Goal: Task Accomplishment & Management: Use online tool/utility

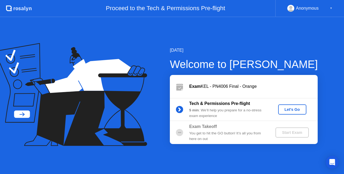
click at [283, 111] on div "Let's Go" at bounding box center [292, 110] width 24 height 4
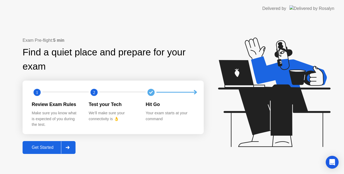
click at [72, 148] on div at bounding box center [67, 148] width 13 height 12
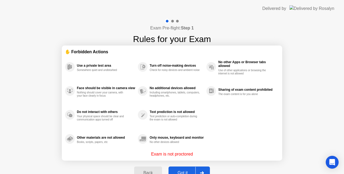
click at [181, 172] on div "Got it" at bounding box center [182, 173] width 25 height 5
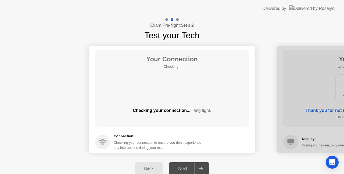
click at [201, 168] on icon at bounding box center [201, 169] width 4 height 3
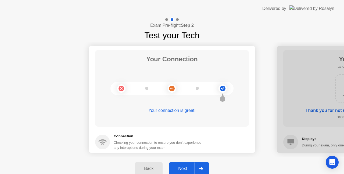
click at [201, 168] on icon at bounding box center [201, 169] width 4 height 3
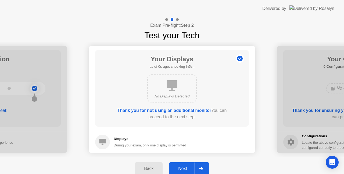
click at [201, 168] on icon at bounding box center [201, 169] width 4 height 3
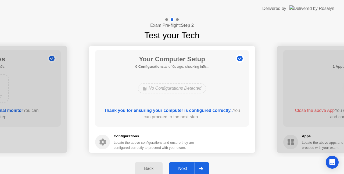
click at [201, 168] on icon at bounding box center [201, 169] width 4 height 3
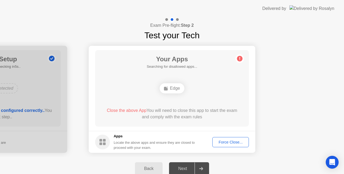
click at [201, 168] on icon at bounding box center [201, 169] width 4 height 3
click at [226, 142] on div "Force Close..." at bounding box center [230, 142] width 33 height 4
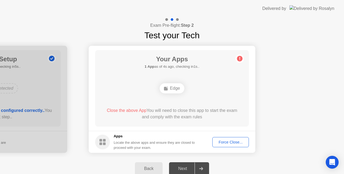
click at [224, 142] on div "Force Close..." at bounding box center [230, 142] width 33 height 4
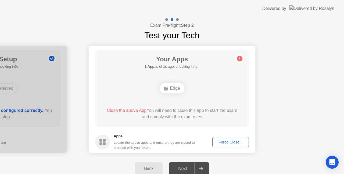
click at [203, 169] on icon at bounding box center [201, 169] width 4 height 3
click at [229, 143] on div "Force Close..." at bounding box center [230, 142] width 33 height 4
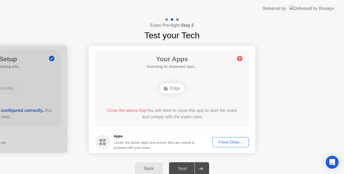
click at [226, 141] on div "Force Close..." at bounding box center [230, 142] width 33 height 4
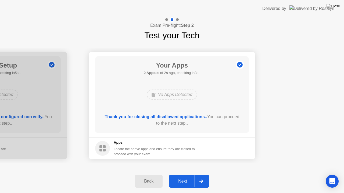
click at [199, 174] on div at bounding box center [200, 181] width 13 height 12
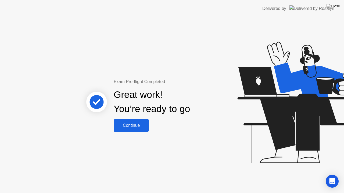
click at [138, 126] on div "Continue" at bounding box center [131, 125] width 32 height 5
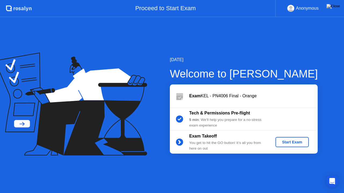
click at [285, 141] on div "Start Exam" at bounding box center [291, 142] width 29 height 4
